Goal: Information Seeking & Learning: Learn about a topic

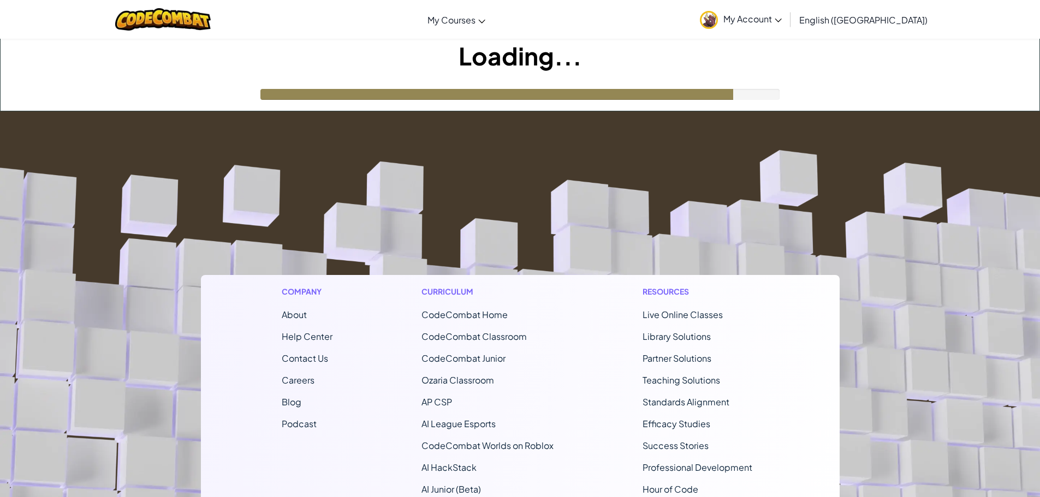
drag, startPoint x: 305, startPoint y: 381, endPoint x: 1028, endPoint y: 473, distance: 728.4
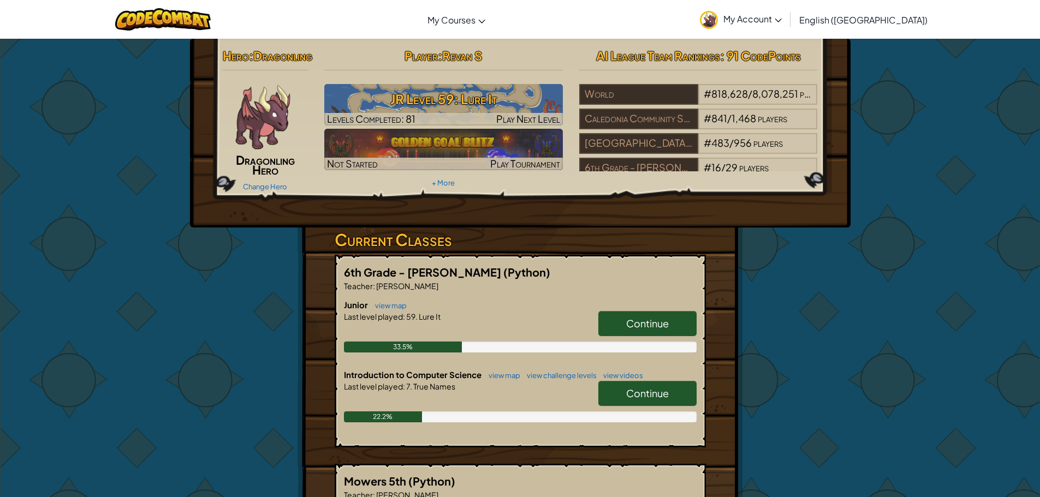
drag, startPoint x: 1028, startPoint y: 473, endPoint x: 873, endPoint y: 161, distance: 348.3
click at [873, 159] on div "Hero : Dragonling Dragonling Hero Change Hero Player : [PERSON_NAME] Level 59: …" at bounding box center [520, 496] width 1040 height 917
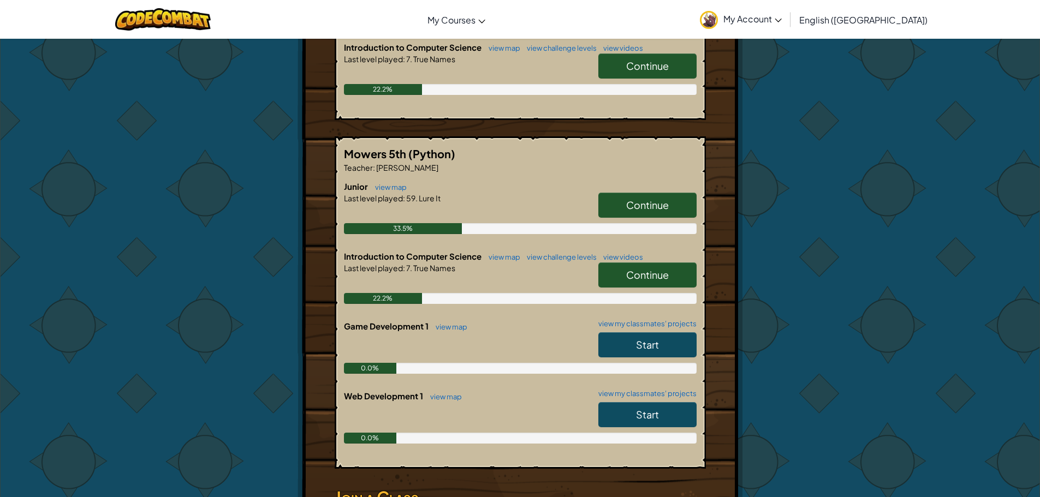
click at [639, 79] on link "Continue" at bounding box center [647, 65] width 98 height 25
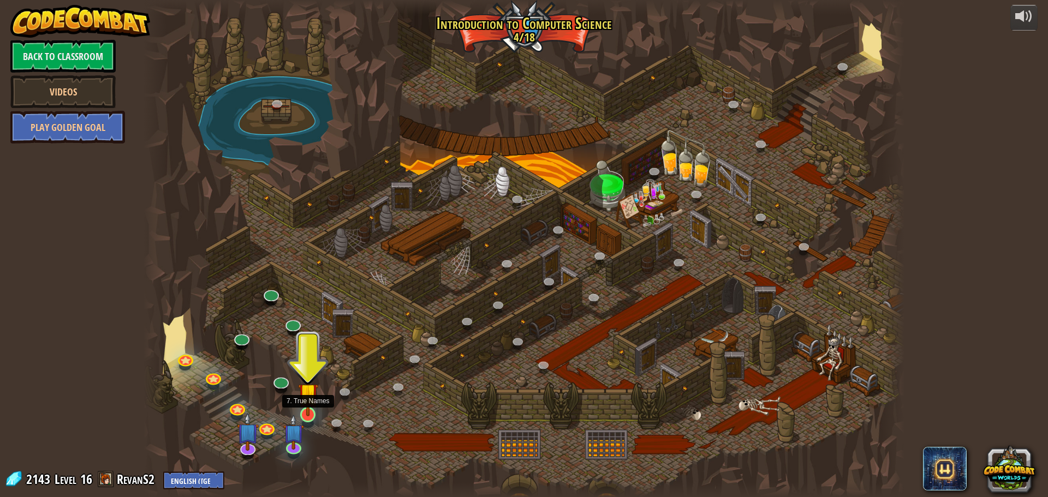
click at [306, 410] on img at bounding box center [308, 393] width 20 height 46
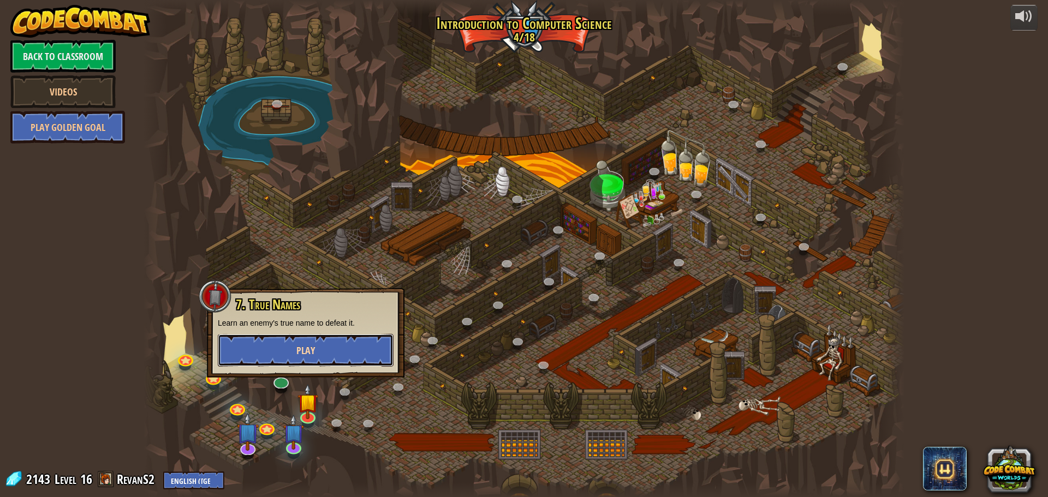
click at [355, 352] on button "Play" at bounding box center [306, 350] width 176 height 33
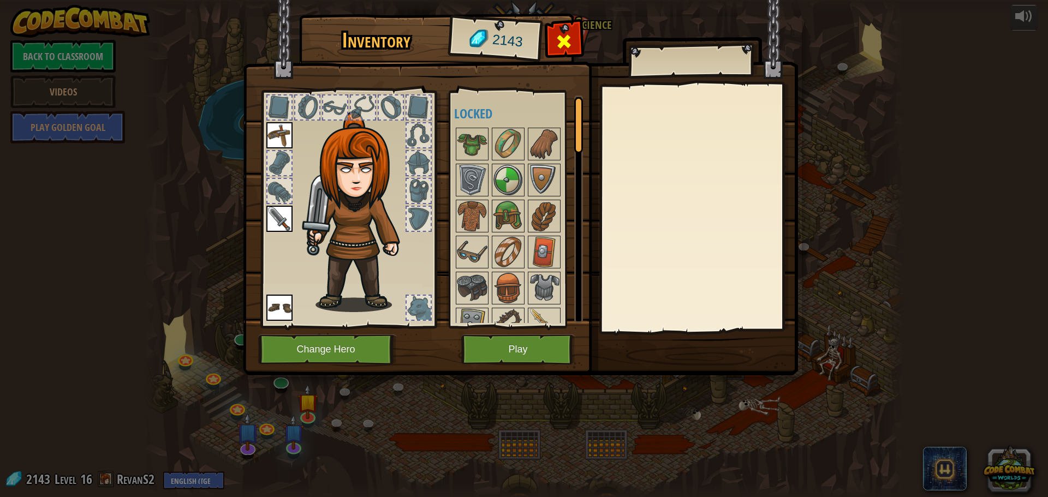
click at [566, 44] on span at bounding box center [563, 41] width 17 height 17
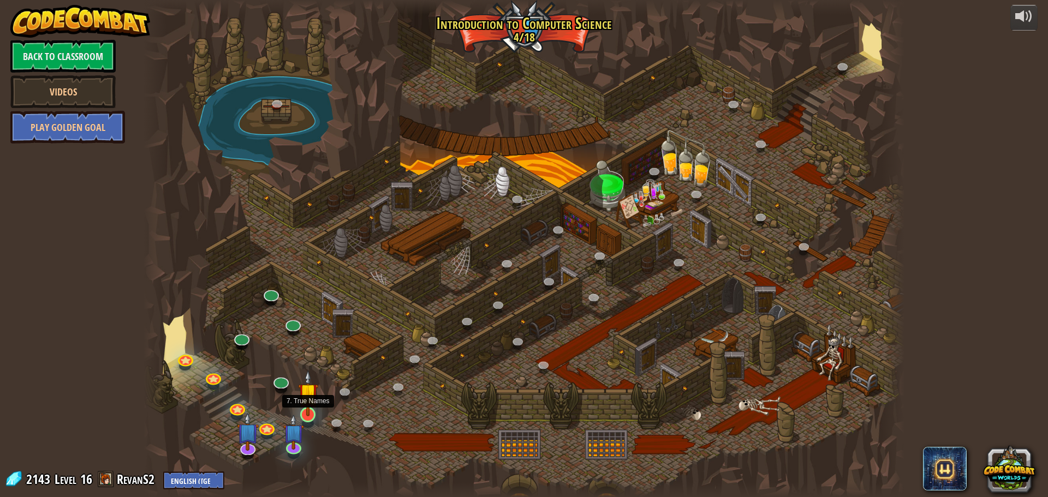
click at [317, 407] on img at bounding box center [308, 393] width 20 height 46
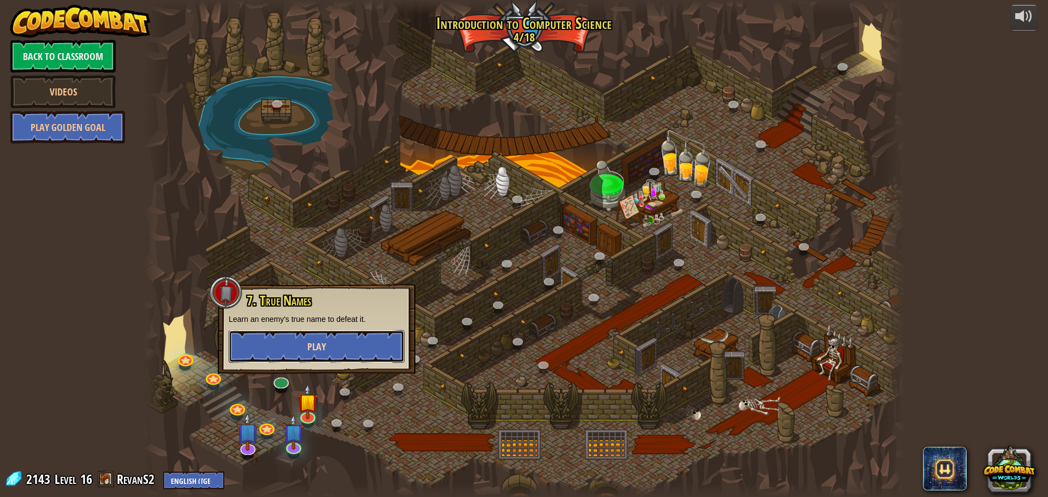
click at [355, 350] on button "Play" at bounding box center [317, 346] width 176 height 33
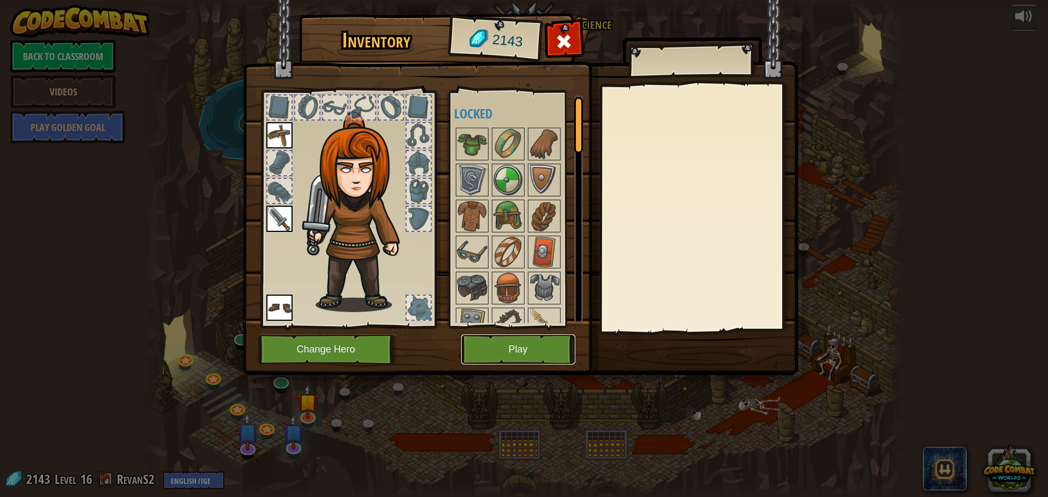
click at [551, 360] on button "Play" at bounding box center [518, 350] width 114 height 30
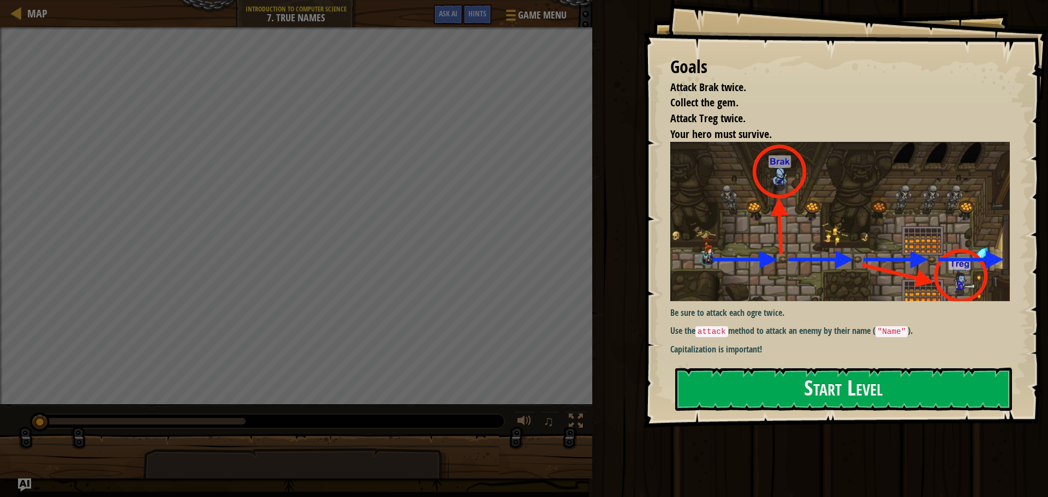
drag, startPoint x: 953, startPoint y: 454, endPoint x: 948, endPoint y: 440, distance: 15.0
drag, startPoint x: 948, startPoint y: 440, endPoint x: 967, endPoint y: 390, distance: 53.2
click at [967, 390] on button "Start Level" at bounding box center [843, 389] width 337 height 43
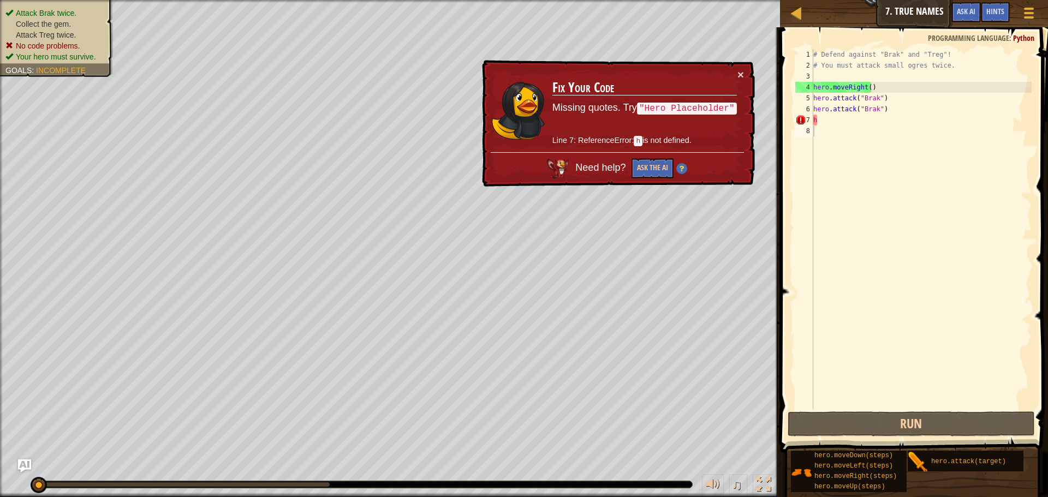
click at [744, 74] on div "× Fix Your Code Missing quotes. Try "Hero Placeholder" Line 7: ReferenceError: …" at bounding box center [617, 123] width 275 height 127
click at [732, 69] on td "Fix Your Code Missing quotes. Try "Hero Placeholder" Line 7: ReferenceError: h …" at bounding box center [645, 110] width 186 height 83
click at [741, 74] on button "×" at bounding box center [740, 74] width 7 height 11
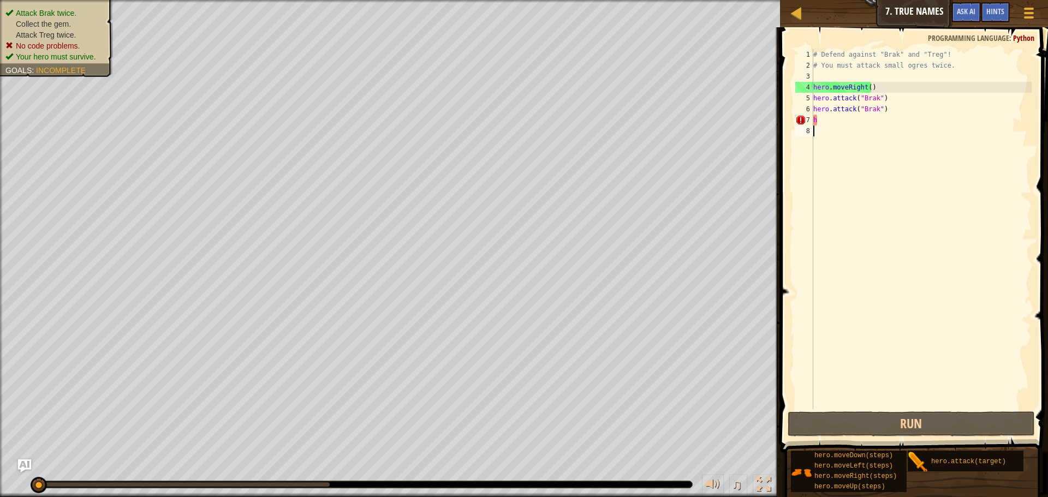
drag, startPoint x: 835, startPoint y: 126, endPoint x: 775, endPoint y: 135, distance: 60.8
click at [777, 135] on div "Hints Videos 1 2 3 4 5 6 7 8 # Defend against "Brak" and "Treg"! # You must att…" at bounding box center [912, 262] width 271 height 470
type textarea "h"
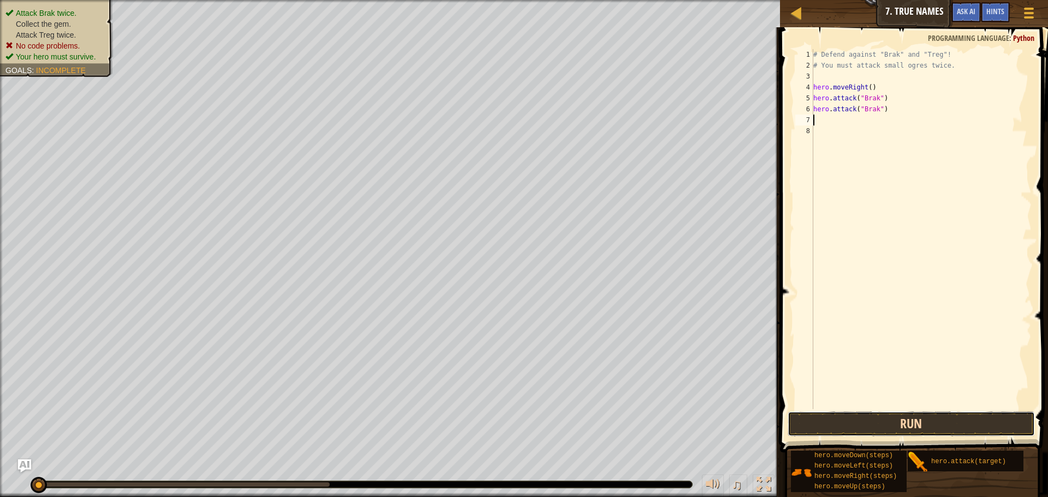
click at [893, 430] on button "Run" at bounding box center [910, 423] width 247 height 25
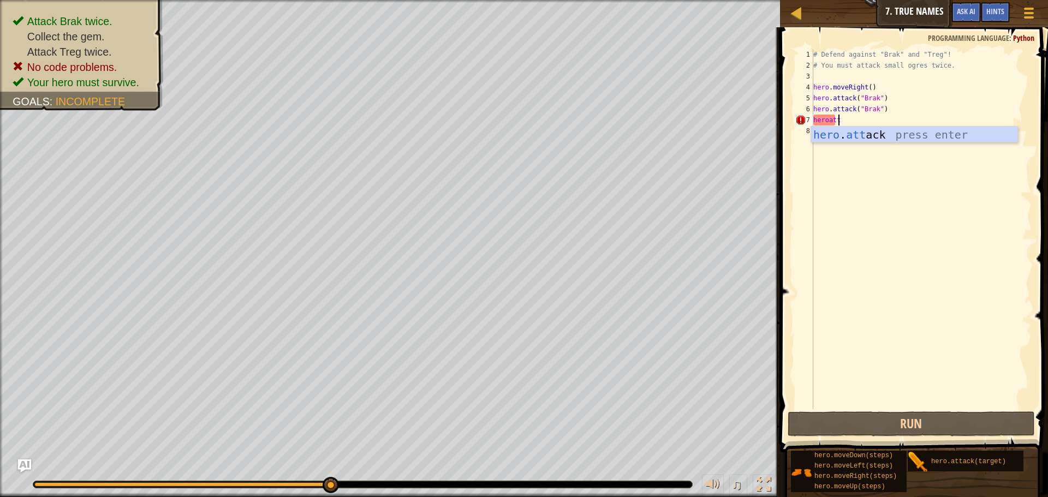
scroll to position [5, 2]
click at [867, 136] on div "hero . att ack press enter" at bounding box center [914, 151] width 206 height 49
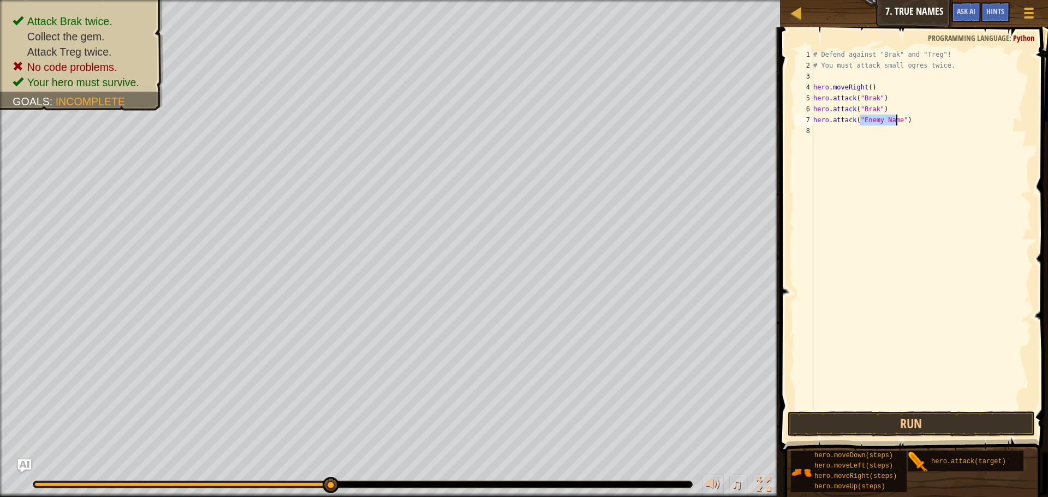
click at [882, 124] on div "# Defend against "Brak" and "Treg"! # You must attack small ogres twice. hero .…" at bounding box center [921, 229] width 220 height 360
drag, startPoint x: 893, startPoint y: 120, endPoint x: 858, endPoint y: 119, distance: 34.4
click at [858, 119] on div "# Defend against "Brak" and "Treg"! # You must attack small ogres twice. hero .…" at bounding box center [921, 240] width 220 height 382
click at [875, 122] on div "# Defend against "Brak" and "Treg"! # You must attack small ogres twice. hero .…" at bounding box center [921, 240] width 220 height 382
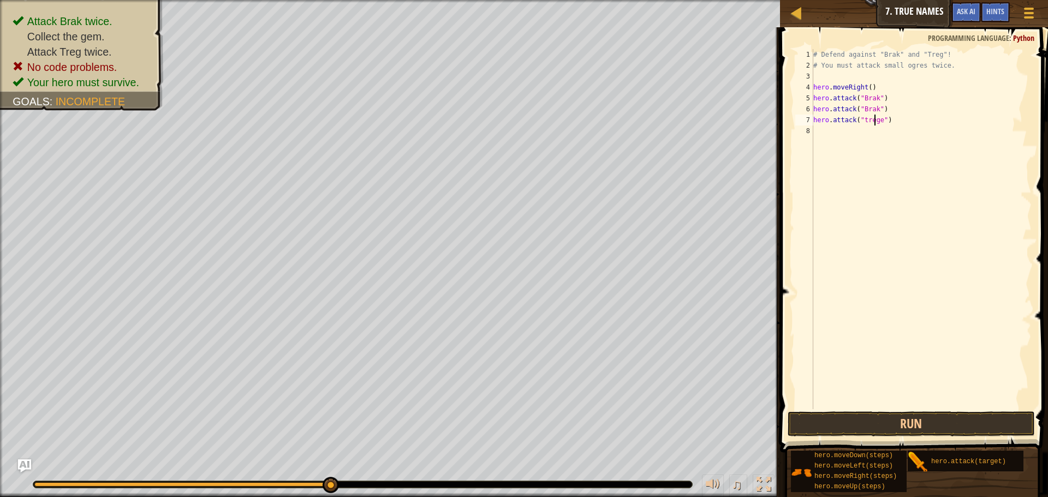
click at [876, 123] on div "# Defend against "Brak" and "Treg"! # You must attack small ogres twice. hero .…" at bounding box center [921, 240] width 220 height 382
click at [876, 120] on div "# Defend against "Brak" and "Treg"! # You must attack small ogres twice. hero .…" at bounding box center [921, 240] width 220 height 382
click at [877, 120] on div "# Defend against "Brak" and "Treg"! # You must attack small ogres twice. hero .…" at bounding box center [921, 240] width 220 height 382
type textarea "hero.attack("treg")"
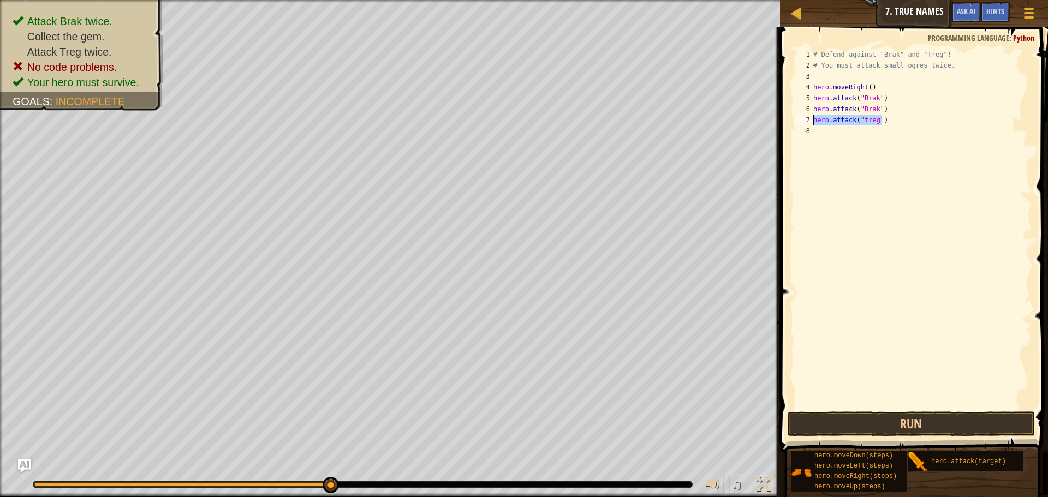
drag, startPoint x: 887, startPoint y: 120, endPoint x: 809, endPoint y: 121, distance: 78.6
click at [809, 121] on div "hero.attack("treg") 1 2 3 4 5 6 7 8 # Defend against "Brak" and "Treg"! # You m…" at bounding box center [912, 229] width 238 height 360
click at [861, 135] on div "# Defend against "Brak" and "Treg"! # You must attack small ogres twice. hero .…" at bounding box center [921, 240] width 220 height 382
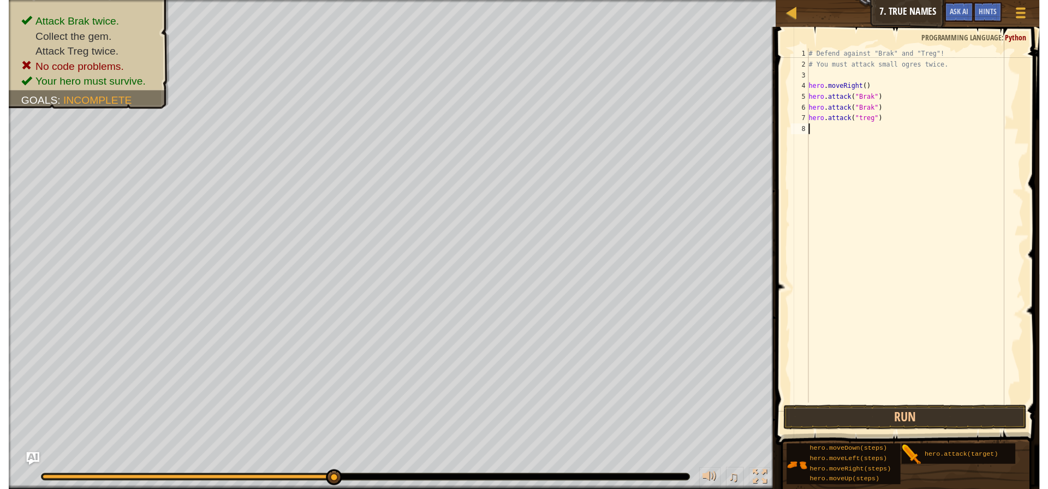
scroll to position [5, 0]
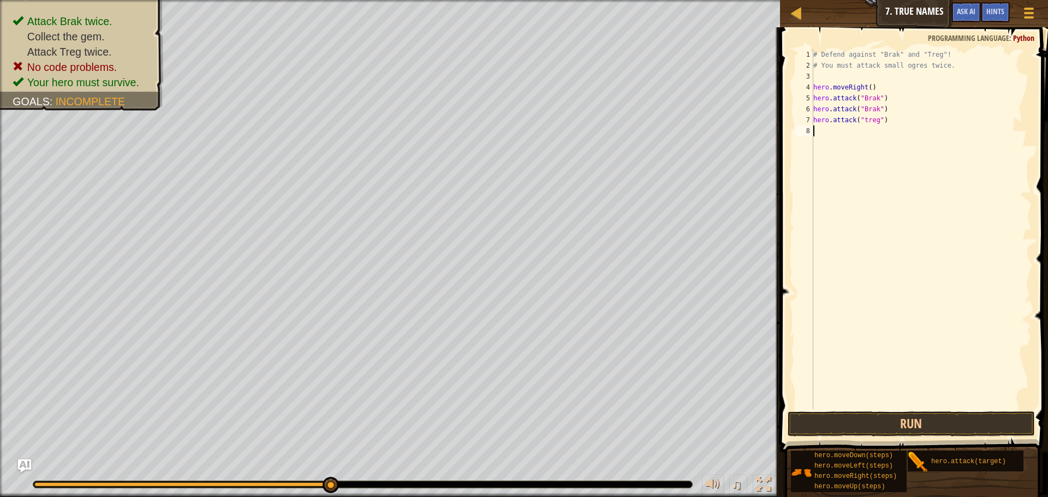
paste textarea "hero.attack("treg")"
type textarea "hero.attack("treg")"
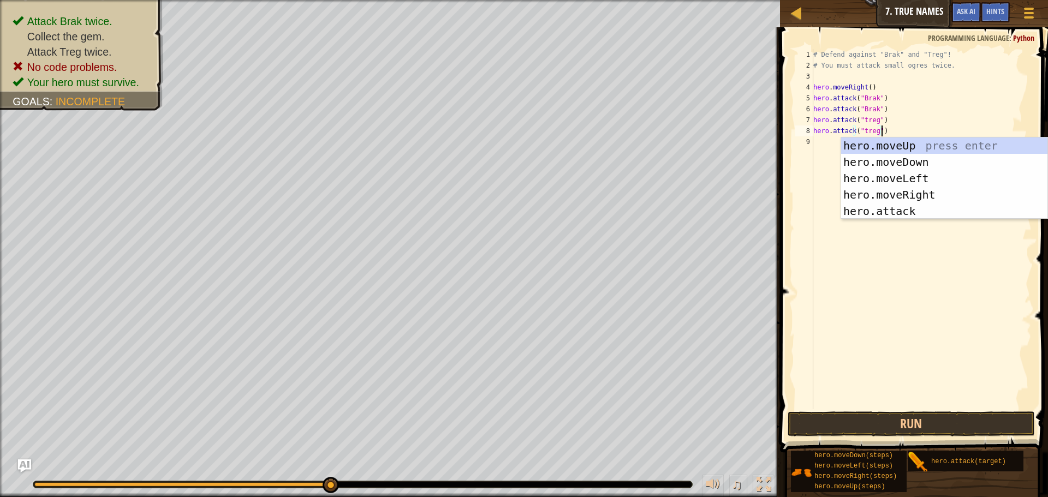
click at [861, 249] on div "# Defend against "Brak" and "Treg"! # You must attack small ogres twice. hero .…" at bounding box center [921, 240] width 220 height 382
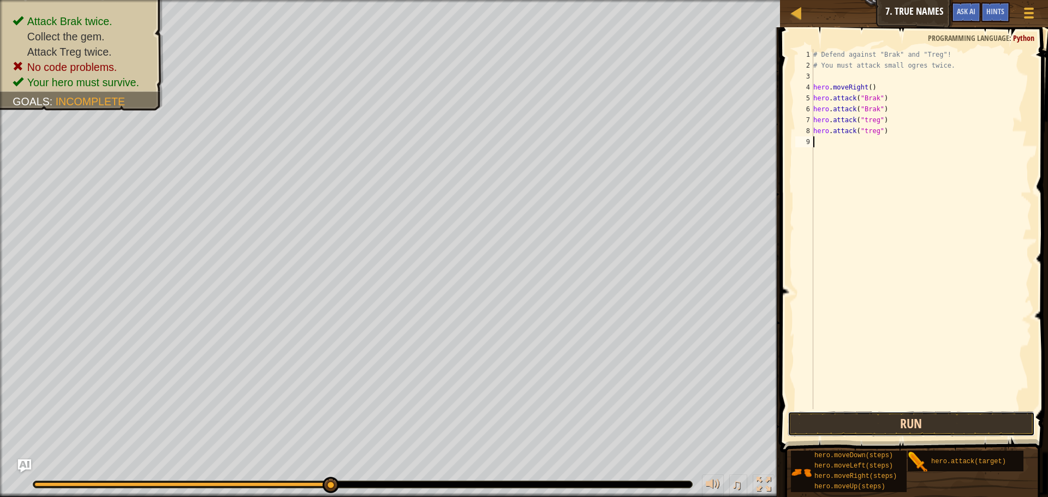
click at [899, 420] on button "Run" at bounding box center [910, 423] width 247 height 25
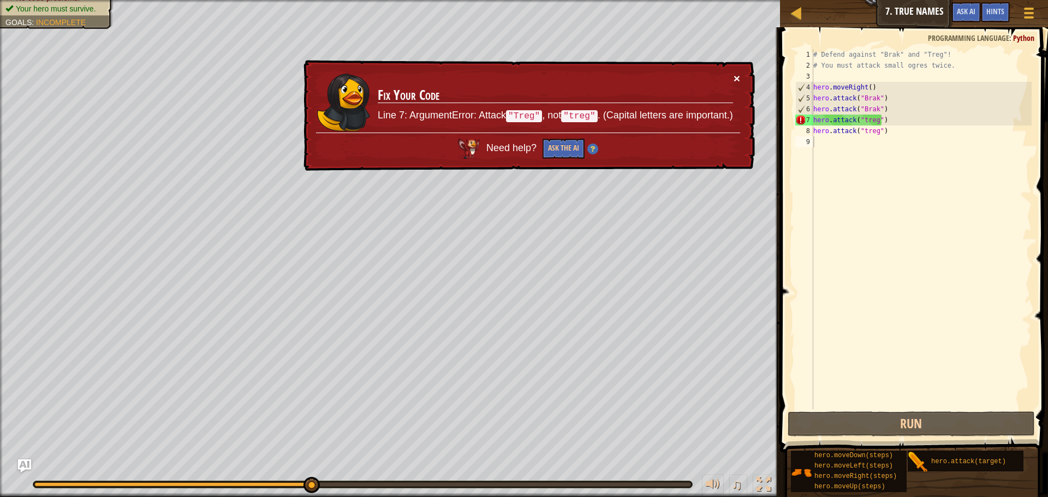
click at [736, 78] on button "×" at bounding box center [736, 78] width 7 height 11
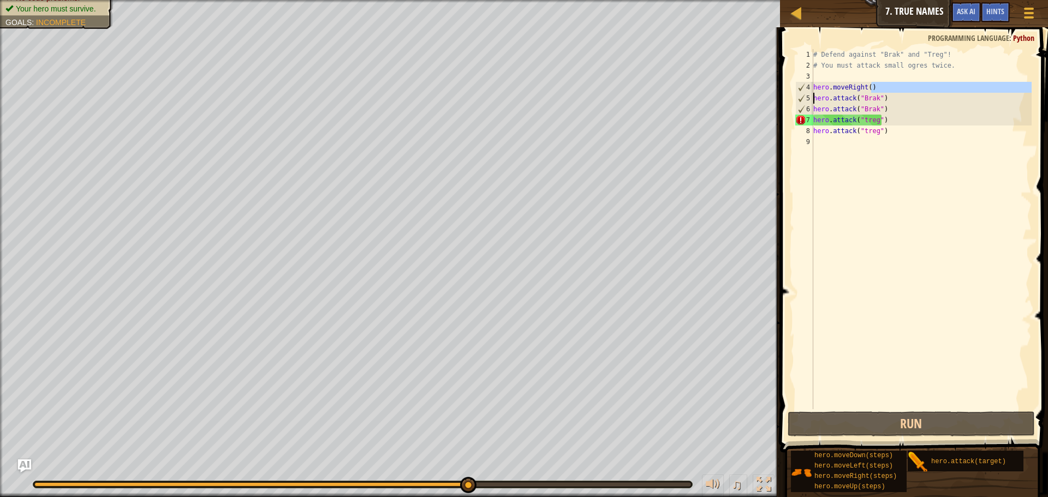
drag, startPoint x: 870, startPoint y: 88, endPoint x: 809, endPoint y: 93, distance: 61.3
click at [809, 93] on div "1 2 3 4 5 6 7 8 9 # Defend against "Brak" and "Treg"! # You must attack small o…" at bounding box center [912, 229] width 238 height 360
click at [870, 87] on div "# Defend against "Brak" and "Treg"! # You must attack small ogres twice. hero .…" at bounding box center [921, 229] width 220 height 360
click at [870, 87] on div "# Defend against "Brak" and "Treg"! # You must attack small ogres twice. hero .…" at bounding box center [921, 240] width 220 height 382
drag, startPoint x: 870, startPoint y: 87, endPoint x: 806, endPoint y: 89, distance: 64.4
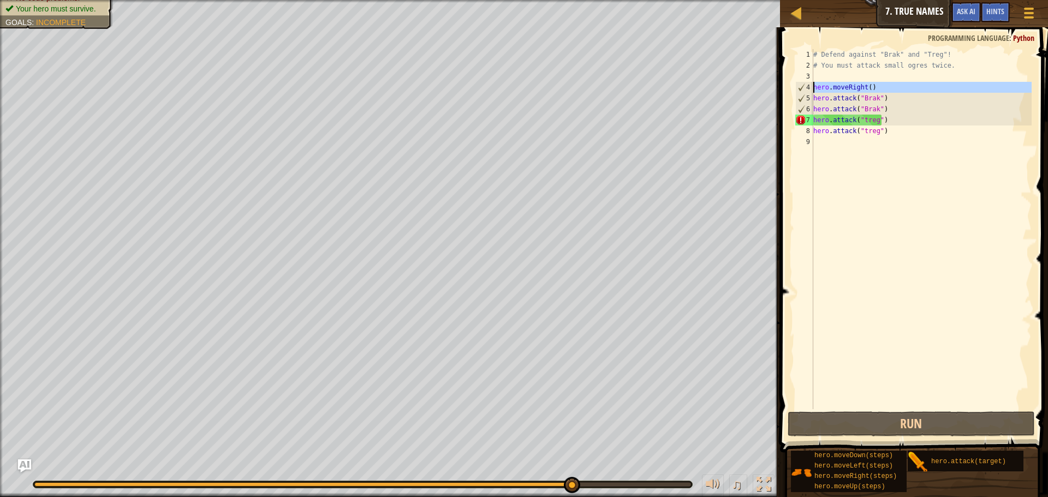
click at [806, 89] on div "hero.moveRight() 1 2 3 4 5 6 7 8 9 # Defend against "Brak" and "Treg"! # You mu…" at bounding box center [912, 229] width 238 height 360
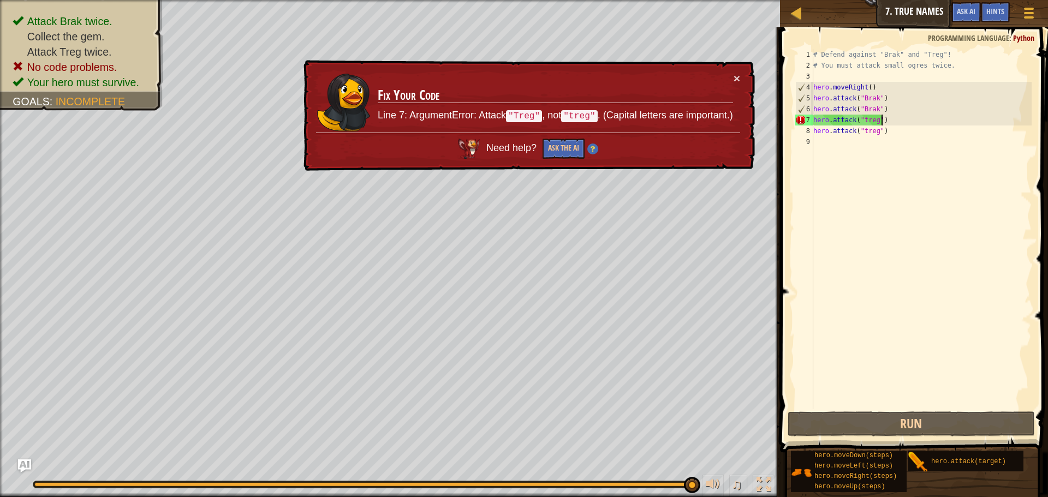
click at [883, 117] on div "# Defend against "Brak" and "Treg"! # You must attack small ogres twice. hero .…" at bounding box center [921, 240] width 220 height 382
click at [886, 111] on div "# Defend against "Brak" and "Treg"! # You must attack small ogres twice. hero .…" at bounding box center [921, 240] width 220 height 382
type textarea "hero.attack("Brak")"
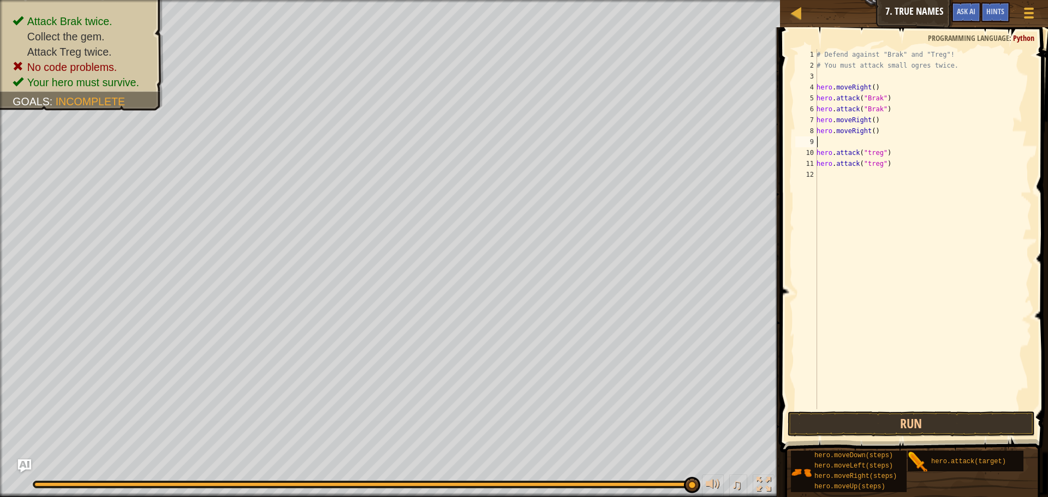
paste textarea "hero.moveRight()"
type textarea "hero.moveRight()"
click at [935, 428] on button "Run" at bounding box center [910, 423] width 247 height 25
